Goal: Task Accomplishment & Management: Manage account settings

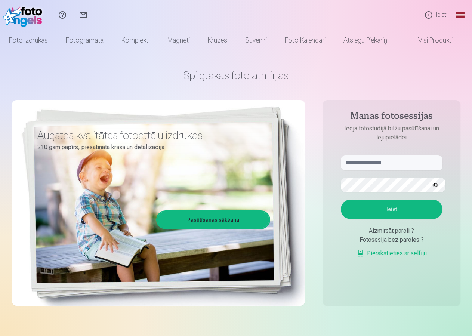
click at [436, 16] on link "Ieiet" at bounding box center [435, 15] width 34 height 30
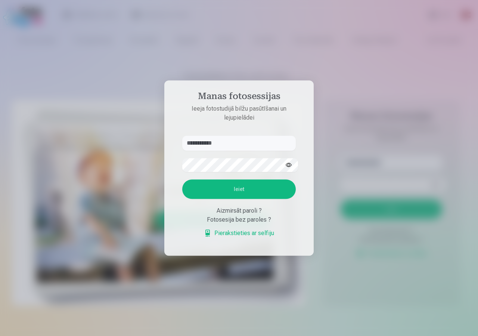
type input "**********"
click at [250, 188] on button "Ieiet" at bounding box center [239, 188] width 114 height 19
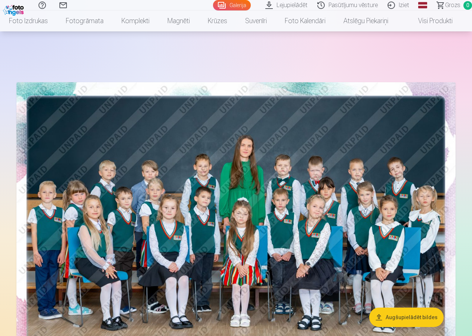
scroll to position [108, 0]
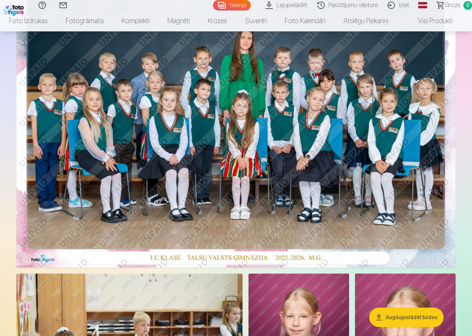
click at [216, 145] on img at bounding box center [235, 121] width 439 height 293
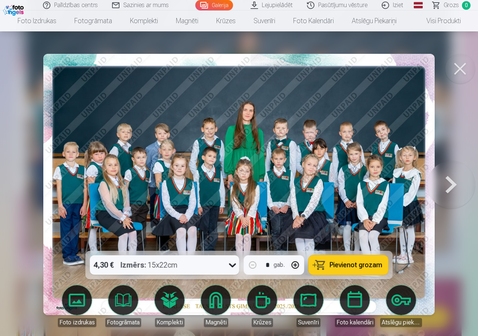
click at [462, 65] on button at bounding box center [460, 69] width 30 height 30
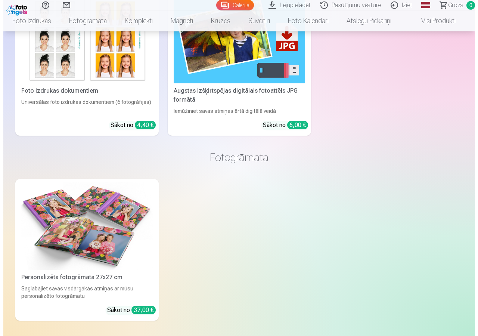
scroll to position [3658, 0]
